Goal: Task Accomplishment & Management: Manage account settings

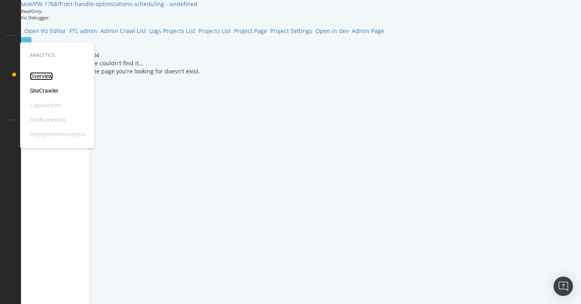
click at [44, 74] on div "Overview" at bounding box center [41, 76] width 23 height 8
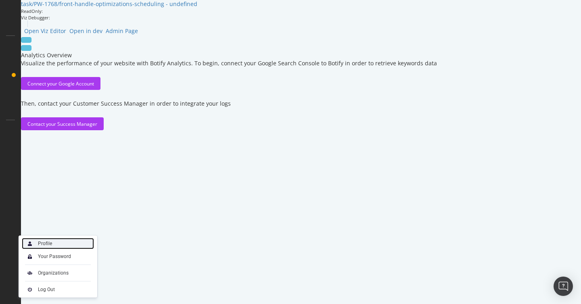
click at [38, 246] on div "Profile" at bounding box center [45, 244] width 14 height 6
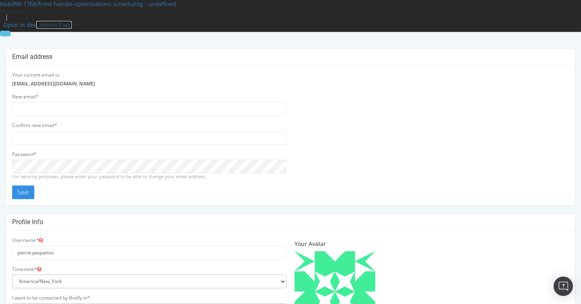
click at [72, 21] on span "Admin Page" at bounding box center [56, 25] width 32 height 8
click at [5, 48] on icon at bounding box center [5, 48] width 0 height 0
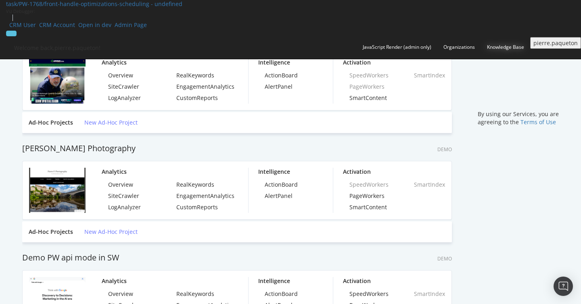
scroll to position [304, 581]
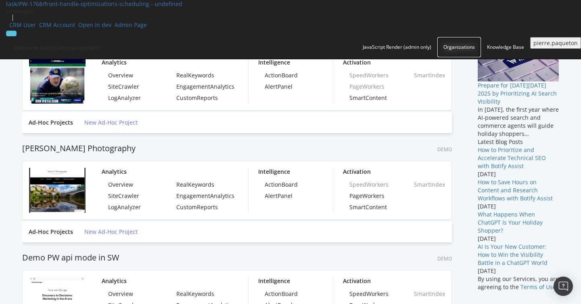
click at [444, 43] on div "Organizations" at bounding box center [459, 47] width 31 height 8
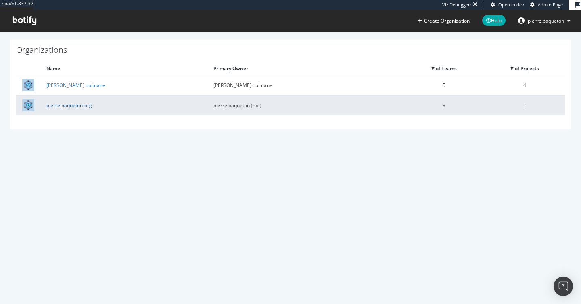
click at [64, 106] on link "pierre.paqueton-org" at bounding box center [69, 105] width 46 height 7
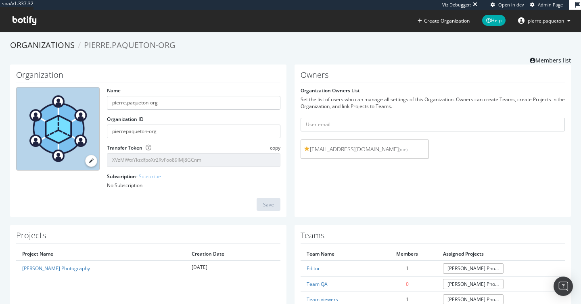
scroll to position [41, 0]
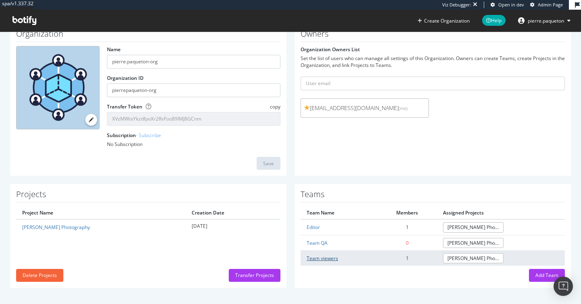
click at [322, 257] on link "Team viewers" at bounding box center [322, 258] width 31 height 7
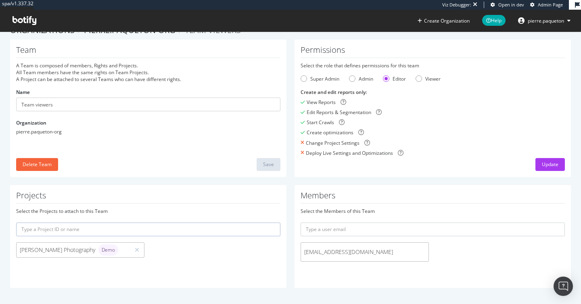
scroll to position [15, 0]
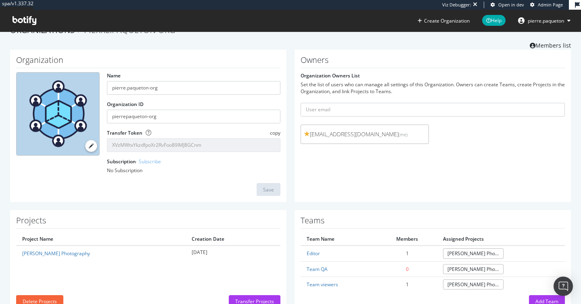
scroll to position [41, 0]
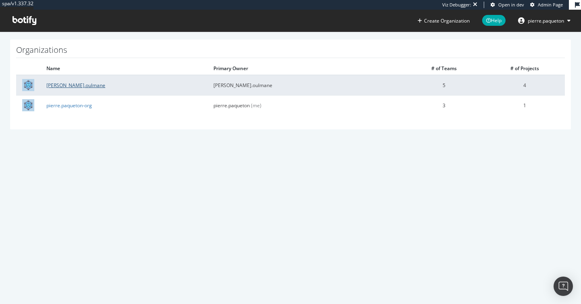
click at [60, 85] on link "[PERSON_NAME].oulmane" at bounding box center [75, 85] width 59 height 7
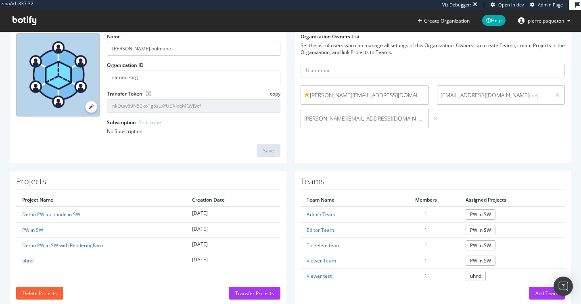
scroll to position [72, 0]
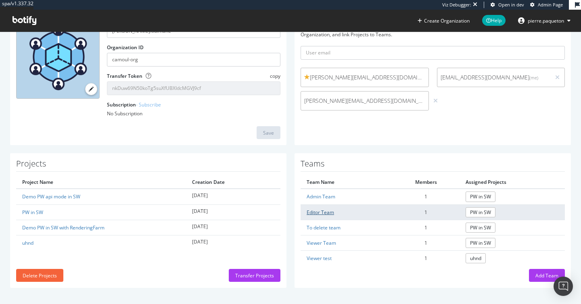
click at [324, 213] on link "Editor Team" at bounding box center [320, 212] width 27 height 7
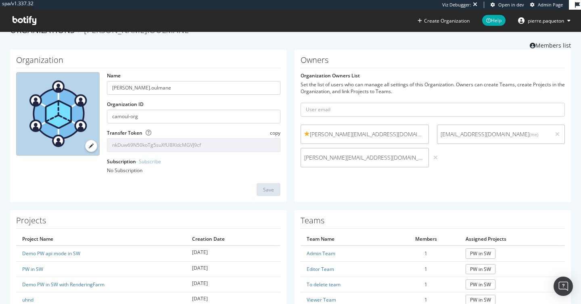
scroll to position [72, 0]
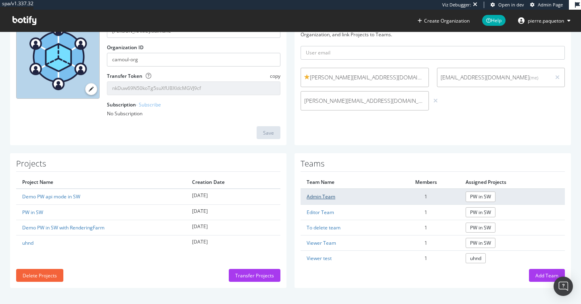
click at [317, 195] on link "Admin Team" at bounding box center [321, 196] width 29 height 7
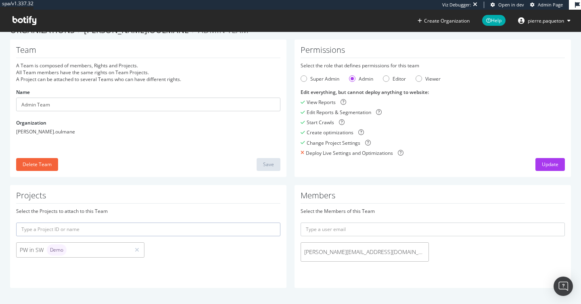
scroll to position [15, 0]
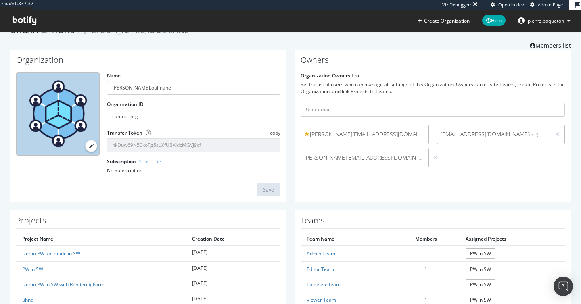
scroll to position [72, 0]
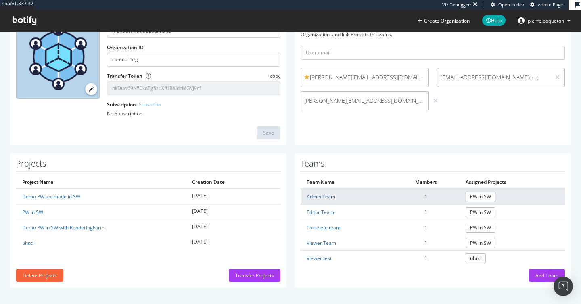
click at [322, 197] on link "Admin Team" at bounding box center [321, 196] width 29 height 7
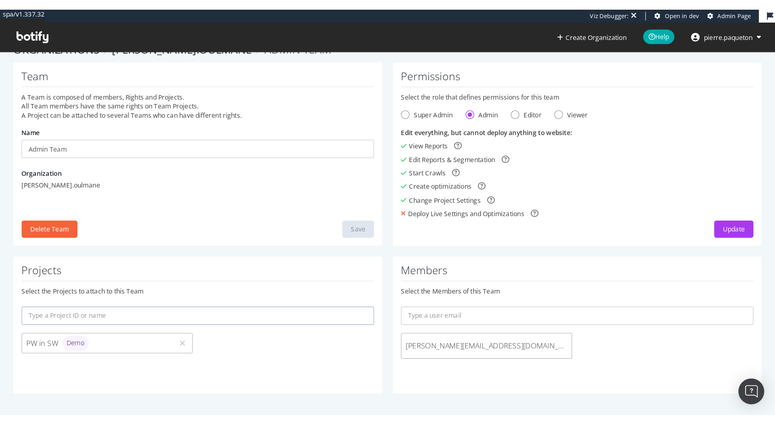
scroll to position [15, 0]
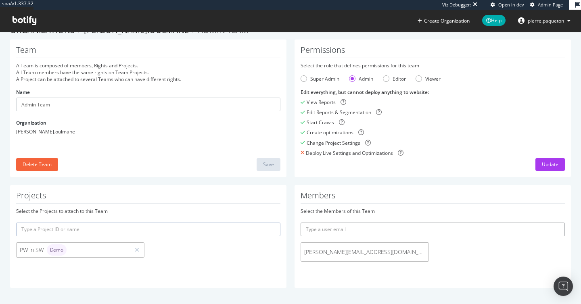
click at [345, 230] on input "text" at bounding box center [433, 230] width 264 height 14
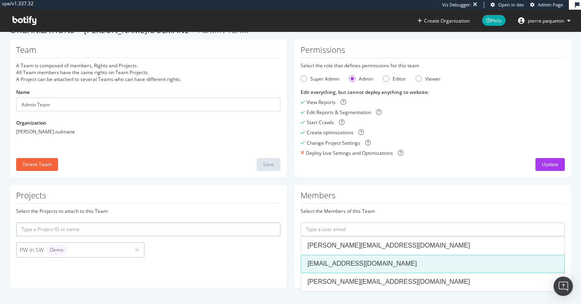
click at [347, 264] on div "[EMAIL_ADDRESS][DOMAIN_NAME]" at bounding box center [433, 263] width 251 height 9
type input "pierre.paqueton@gmail.com"
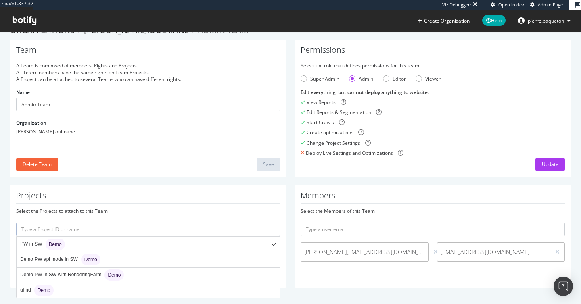
click at [187, 230] on input "text" at bounding box center [148, 230] width 264 height 14
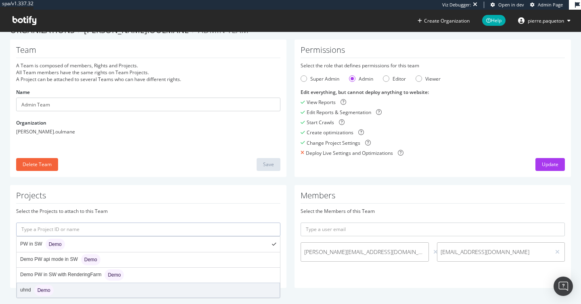
click at [155, 287] on div "uhnd Demo" at bounding box center [148, 290] width 263 height 15
type input "uhnd"
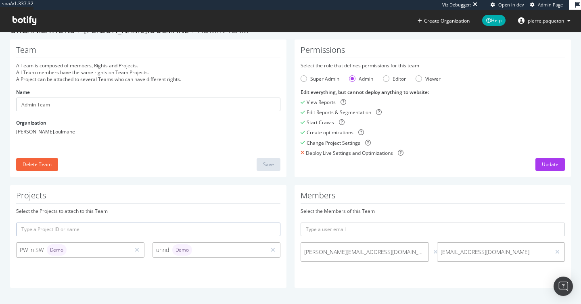
click at [492, 251] on span "pierre.paqueton@gmail.com" at bounding box center [494, 252] width 107 height 8
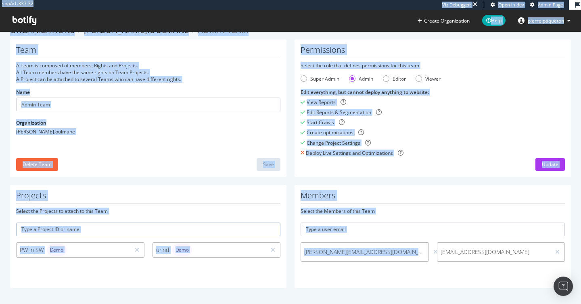
click at [492, 251] on span "pierre.paqueton@gmail.com" at bounding box center [494, 252] width 107 height 8
copy div "spa/v1.337.32 Viz Debugger: Open in dev Admin Page Create Organization Help pie…"
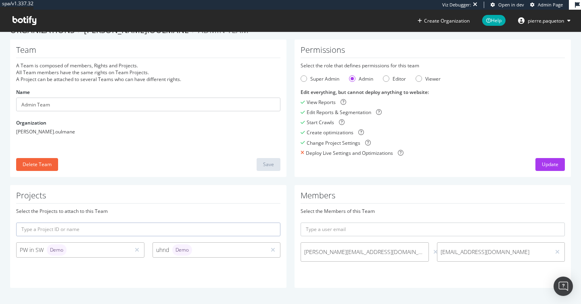
click at [395, 256] on div "hauswirth.alexandre+qastaging@gmail.com" at bounding box center [365, 252] width 128 height 19
click at [163, 226] on input "text" at bounding box center [148, 230] width 264 height 14
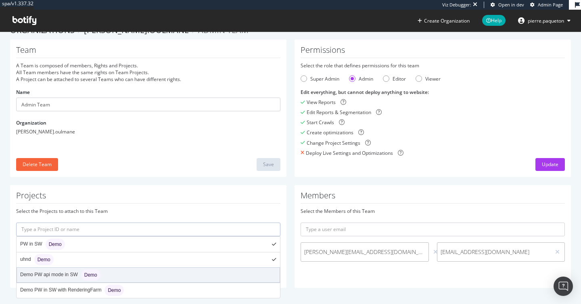
click at [73, 275] on div "Demo PW api mode in SW Demo" at bounding box center [60, 275] width 80 height 11
type input "demo-pw-api-mode-in-sw"
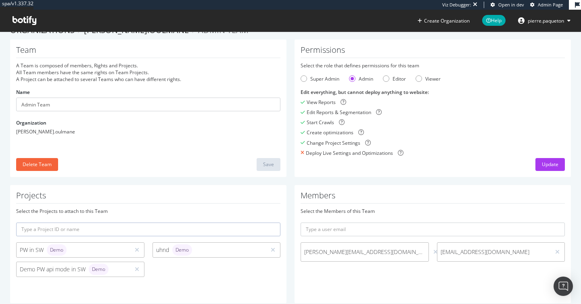
click at [145, 230] on input "text" at bounding box center [148, 230] width 264 height 14
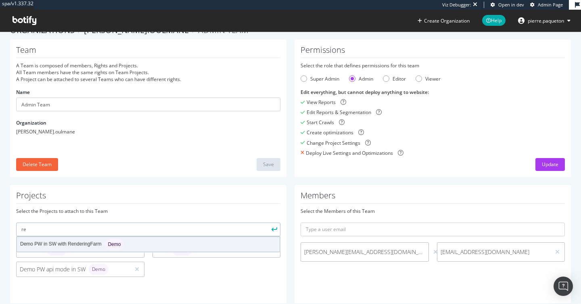
click at [109, 249] on div "Demo" at bounding box center [114, 244] width 19 height 11
type input "demo-pw-in-sw-with-renderingfarm"
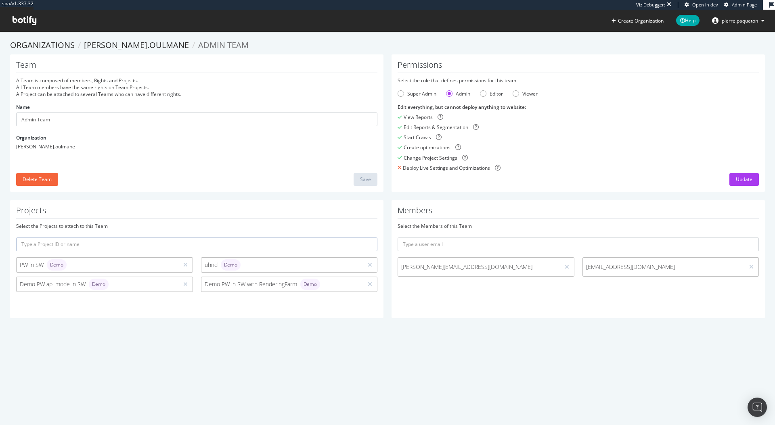
scroll to position [0, 0]
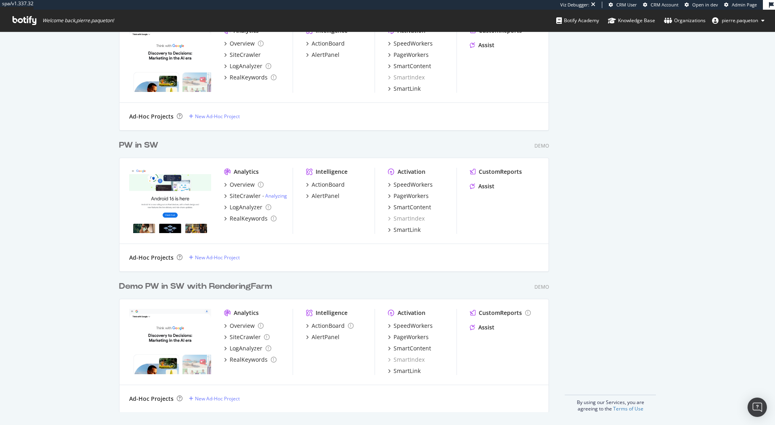
scroll to position [425, 775]
